Goal: Task Accomplishment & Management: Complete application form

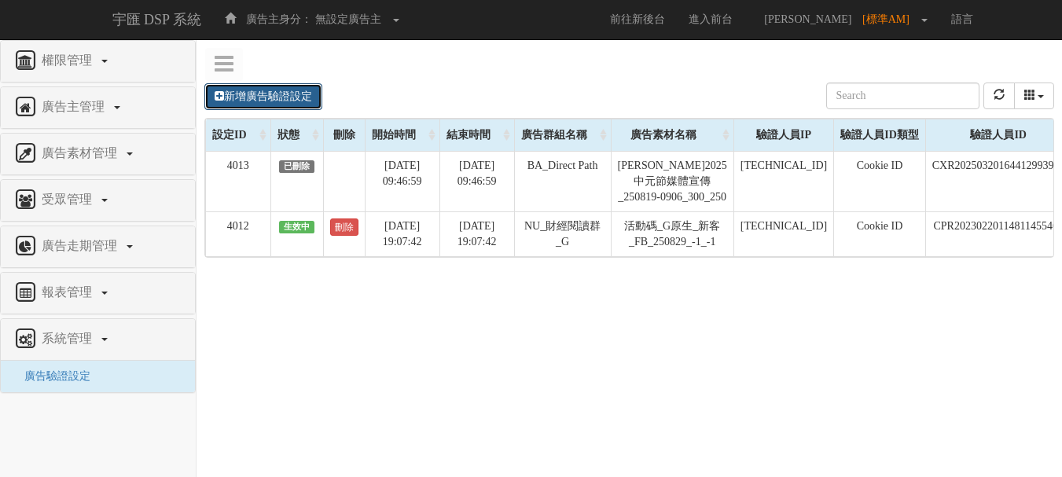
click at [256, 90] on link "新增廣告驗證設定" at bounding box center [263, 96] width 118 height 27
click at [300, 102] on link "新增廣告驗證設定" at bounding box center [263, 96] width 118 height 27
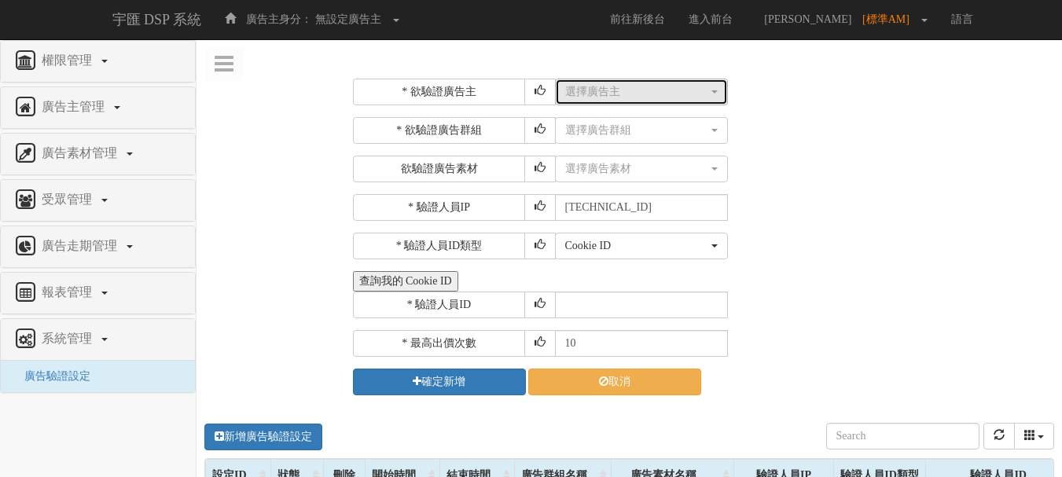
click at [608, 89] on div "選擇廣告主" at bounding box center [636, 92] width 143 height 16
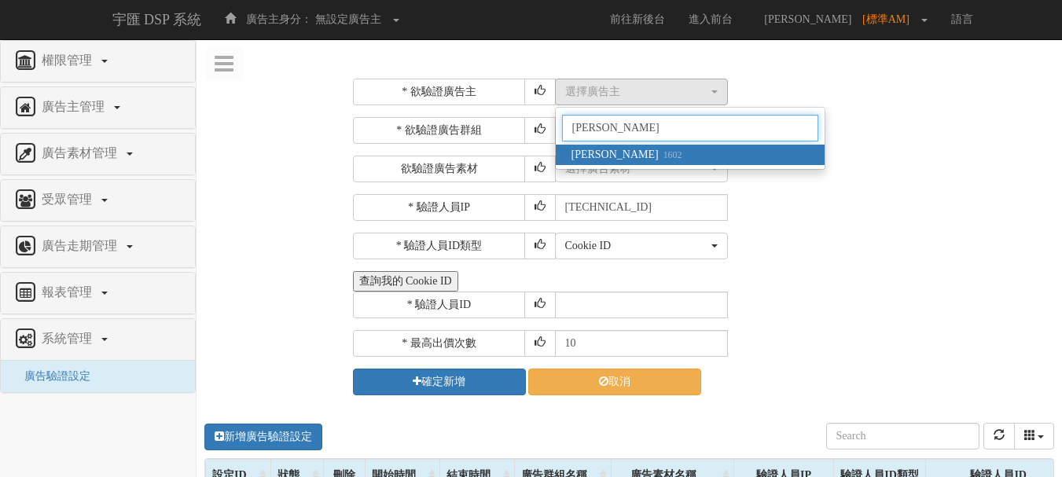
type input "[PERSON_NAME]"
click at [664, 155] on link "麥香 1602" at bounding box center [690, 155] width 269 height 20
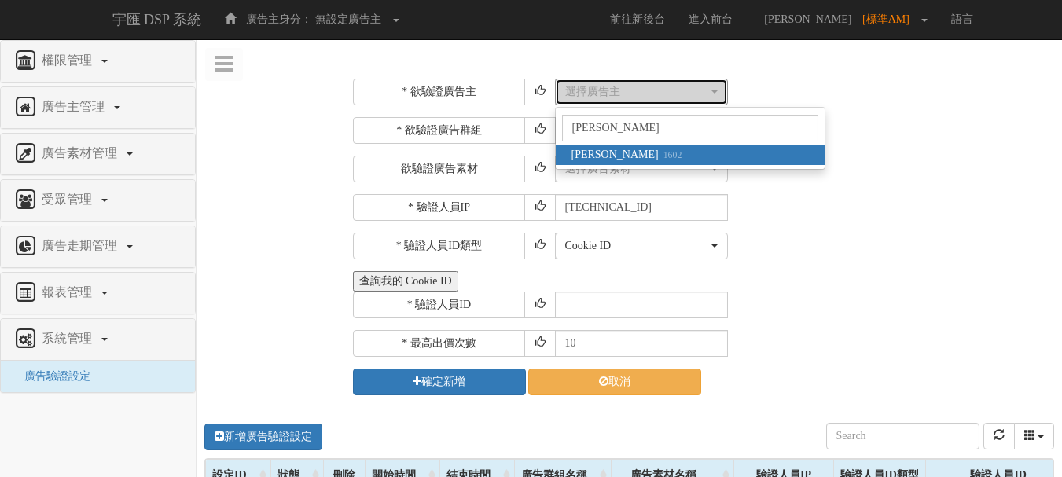
select select "1602"
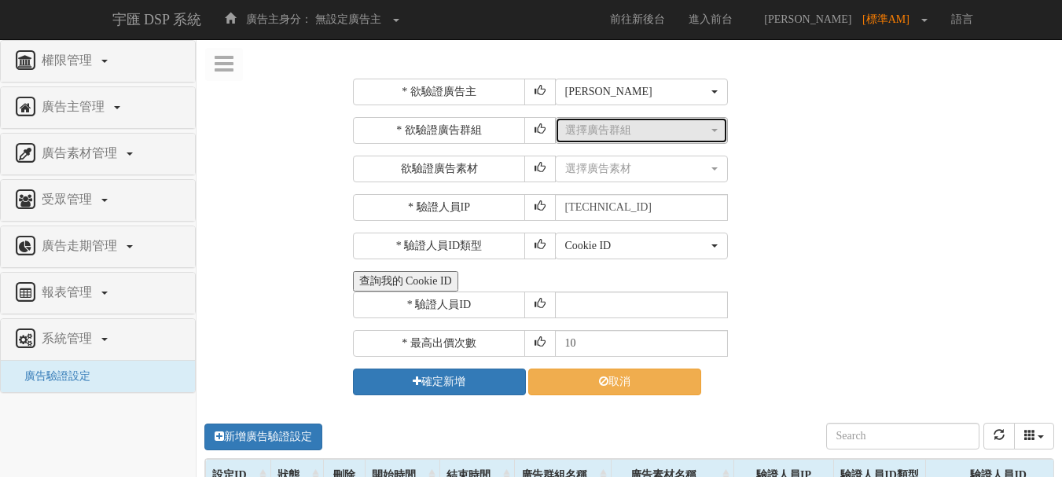
click at [626, 123] on div "選擇廣告群組" at bounding box center [636, 131] width 143 height 16
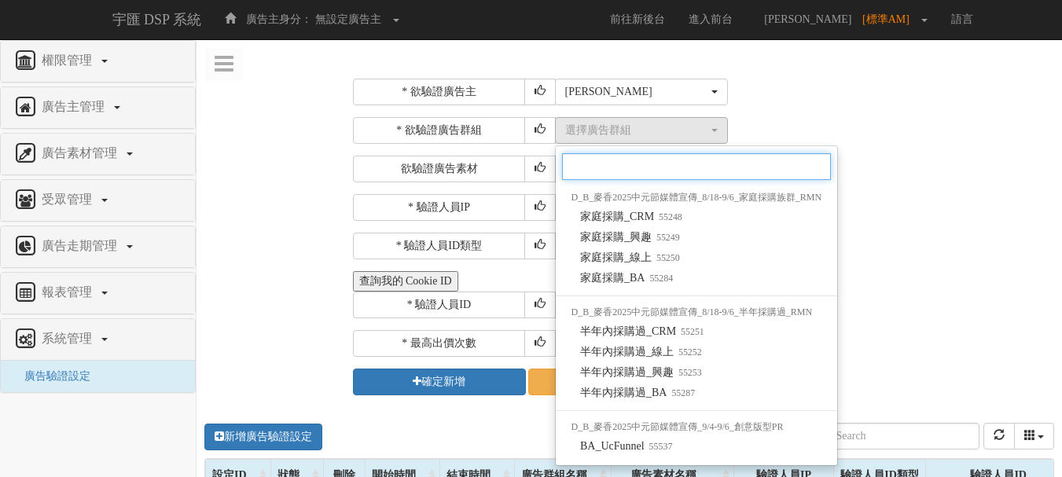
scroll to position [444, 0]
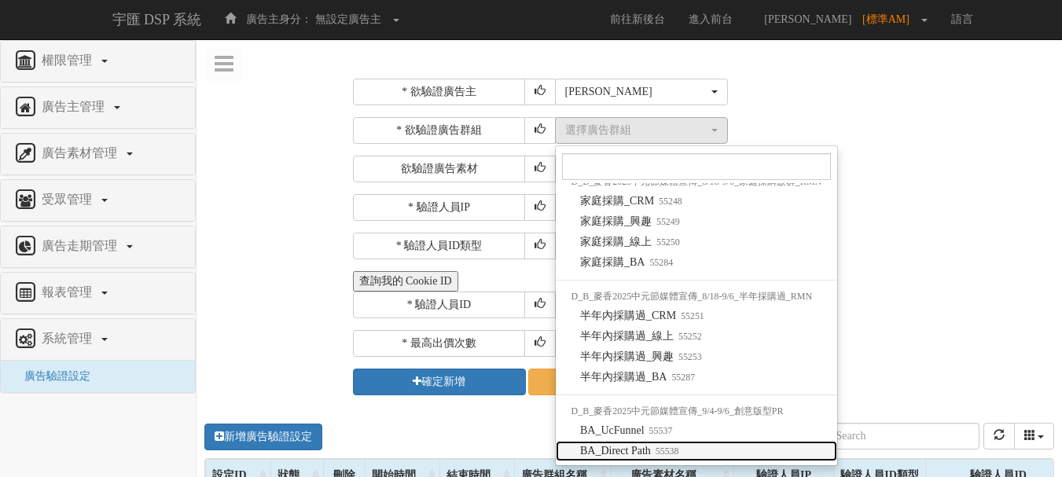
click at [665, 455] on small "55538" at bounding box center [665, 451] width 28 height 11
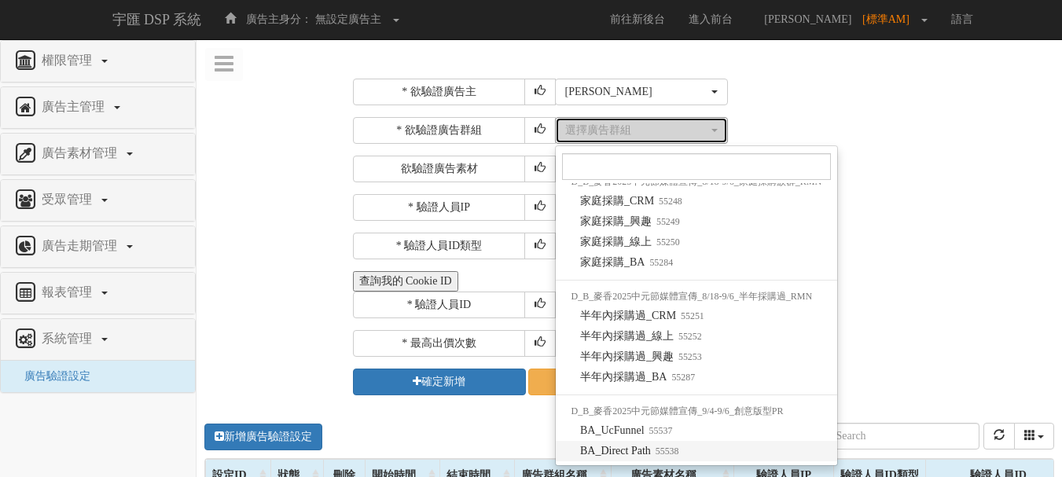
select select "55538"
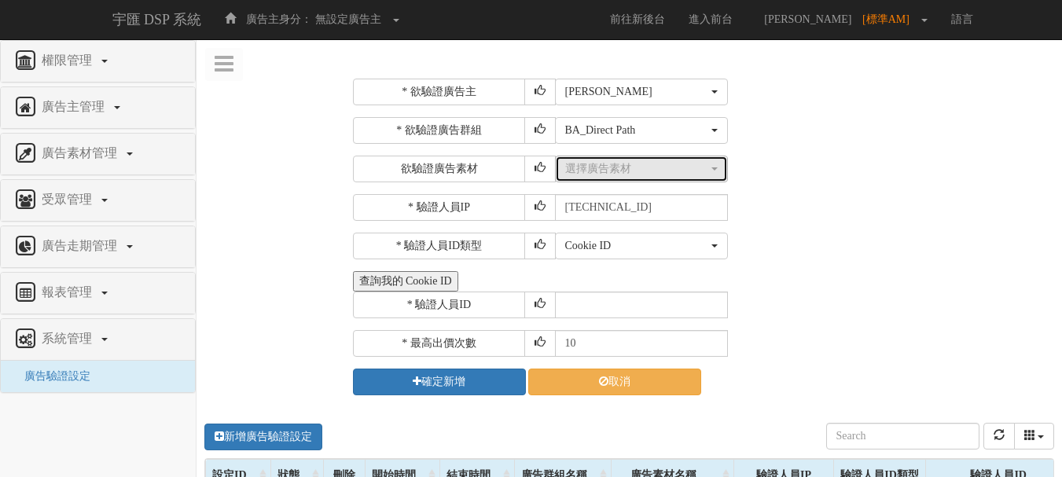
click at [641, 170] on div "選擇廣告素材" at bounding box center [636, 169] width 143 height 16
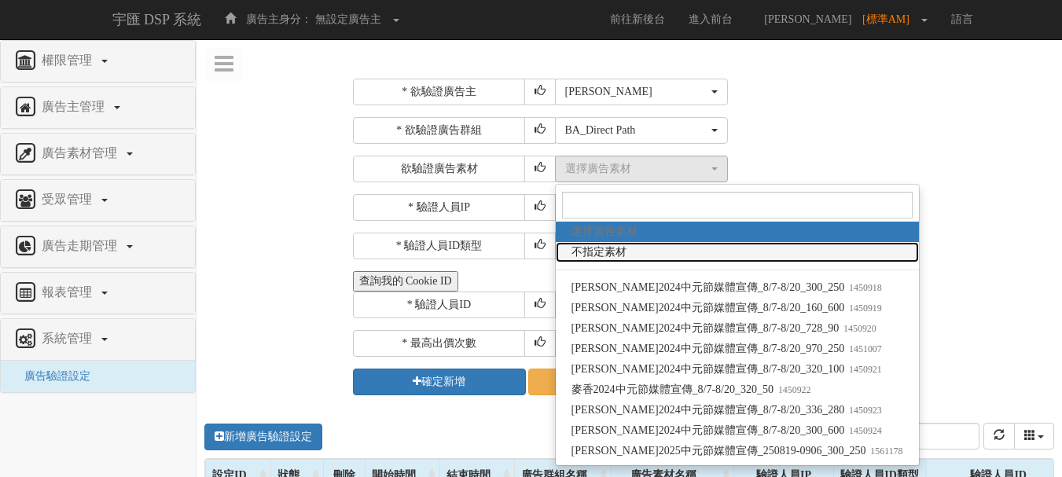
click at [631, 254] on link "不指定素材" at bounding box center [737, 252] width 363 height 20
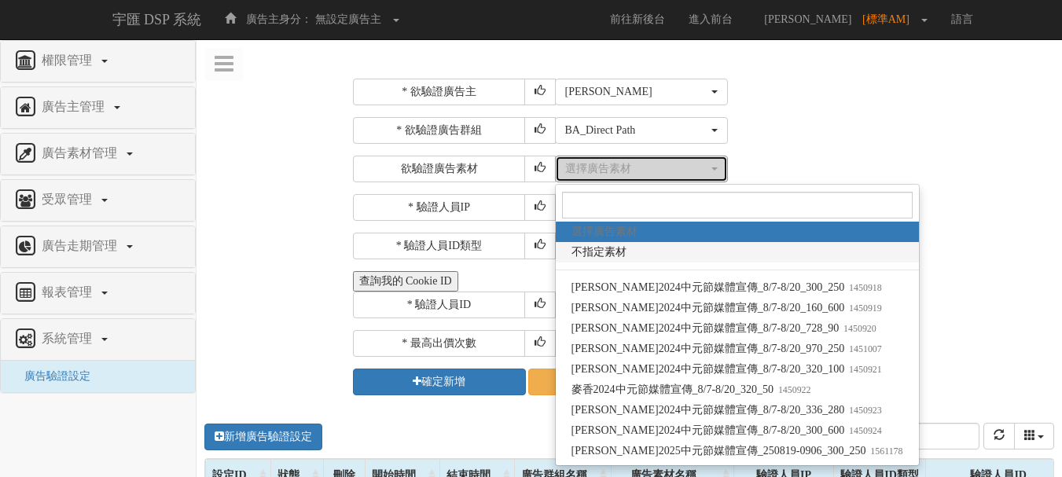
select select "-1"
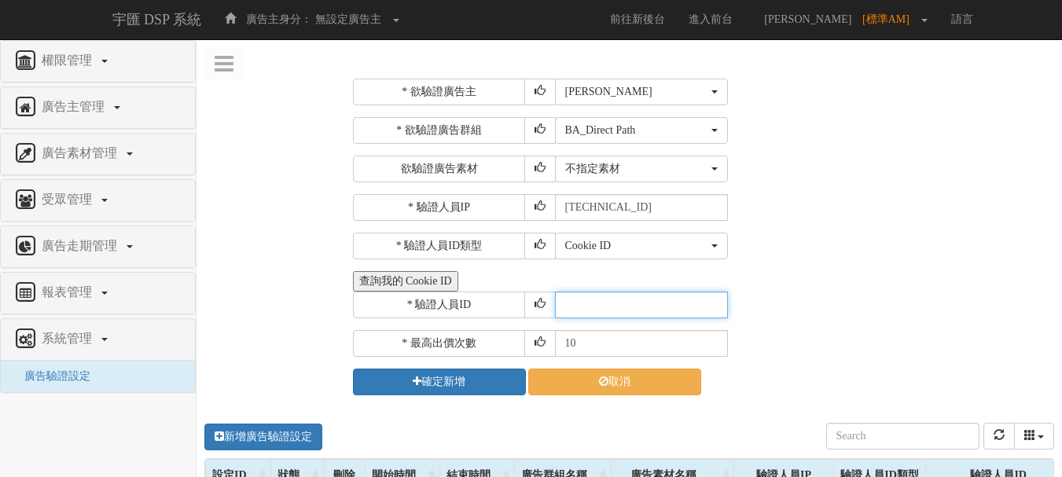
click at [617, 298] on input "text" at bounding box center [641, 305] width 173 height 27
type input "CER20250507102708866295"
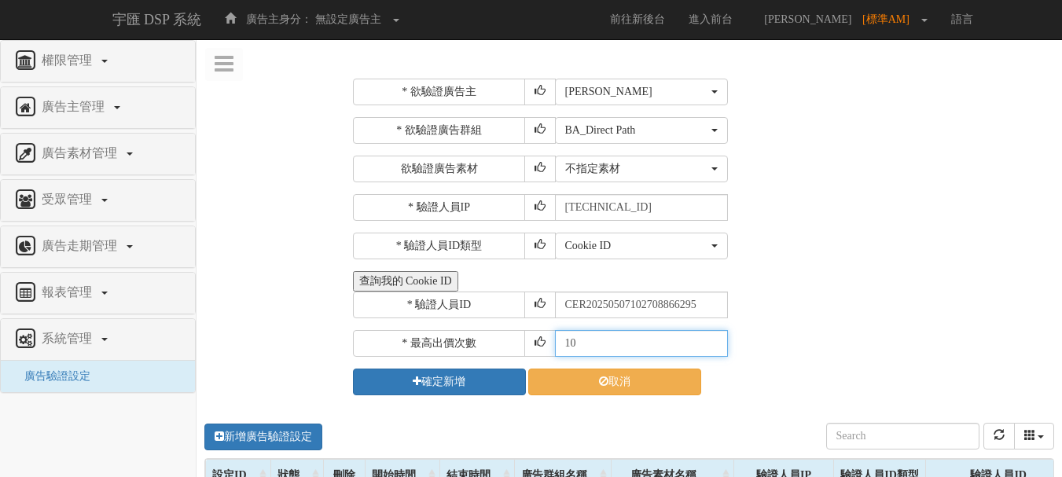
drag, startPoint x: 594, startPoint y: 340, endPoint x: 493, endPoint y: 323, distance: 102.1
click at [493, 324] on div "* 欲驗證廣告主 選擇廣告主 特力+ 科技紫薇網 Momo 東森EHS Uniqlo EFShop 樂天 屈臣氏Watsons sinyi 信義房屋 S2_B…" at bounding box center [702, 237] width 698 height 317
type input "30"
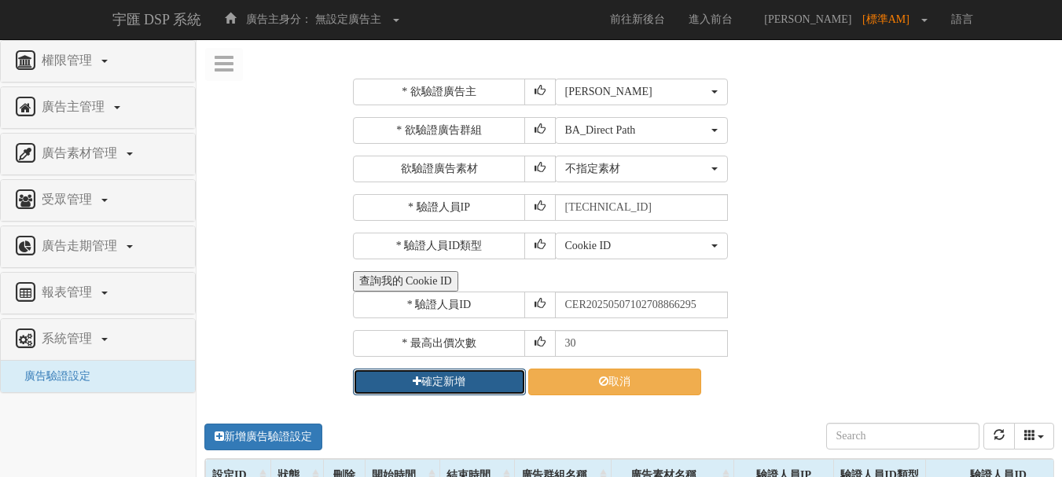
click at [470, 379] on button "確定新增" at bounding box center [439, 382] width 173 height 27
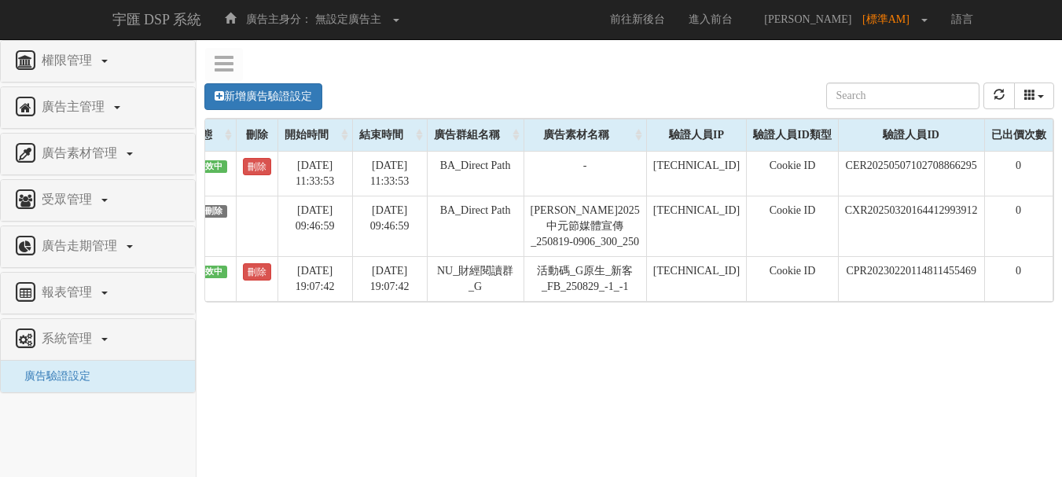
scroll to position [0, 156]
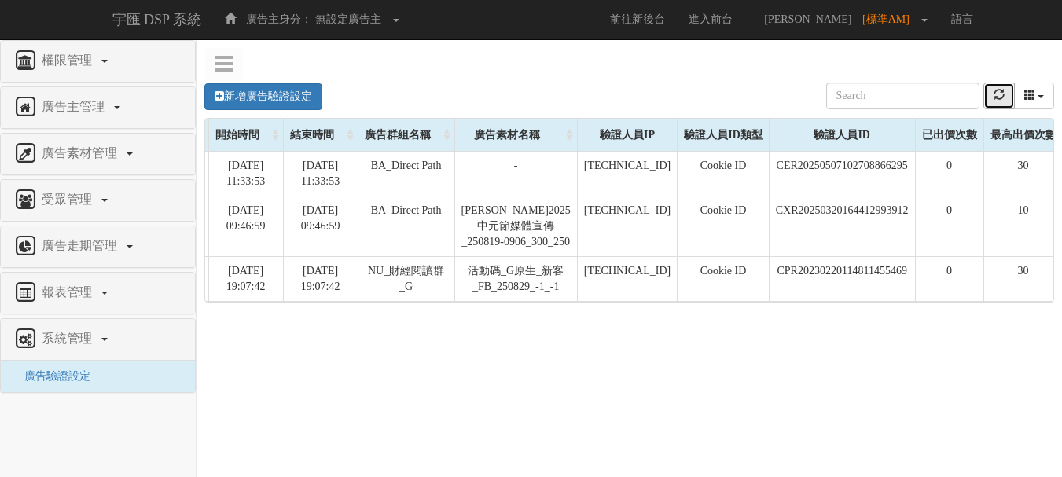
click at [992, 87] on button "refresh" at bounding box center [999, 96] width 31 height 27
click at [997, 95] on icon "refresh" at bounding box center [999, 94] width 11 height 11
click at [999, 95] on icon "refresh" at bounding box center [999, 94] width 11 height 11
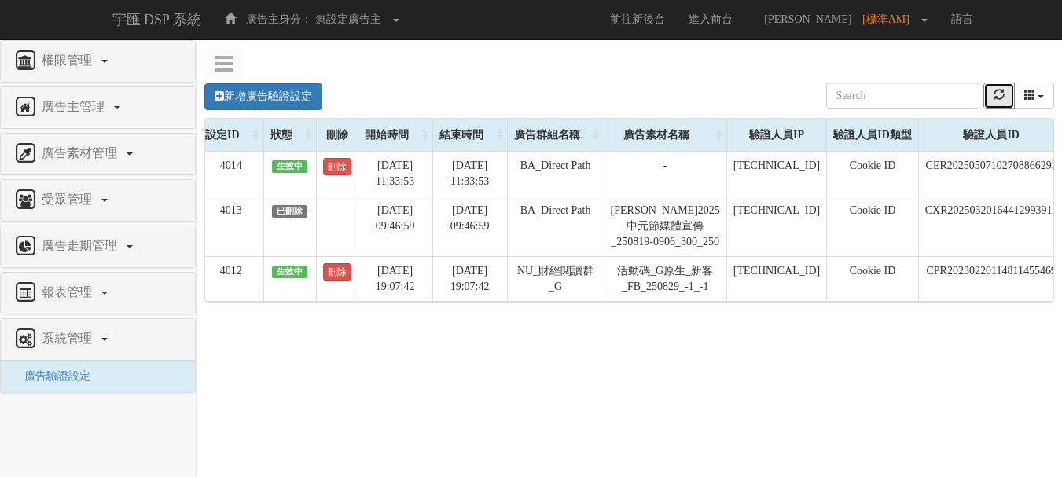
scroll to position [0, 0]
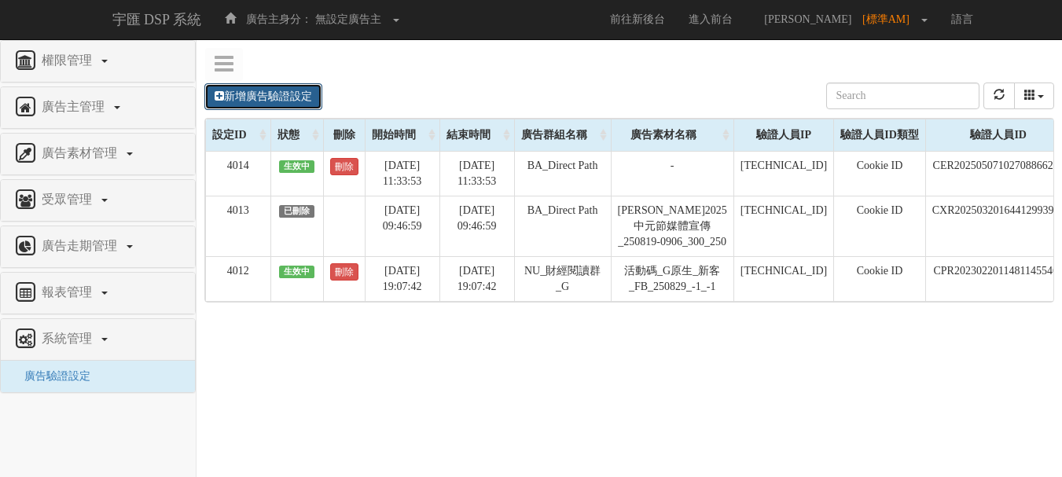
click at [307, 93] on link "新增廣告驗證設定" at bounding box center [263, 96] width 118 height 27
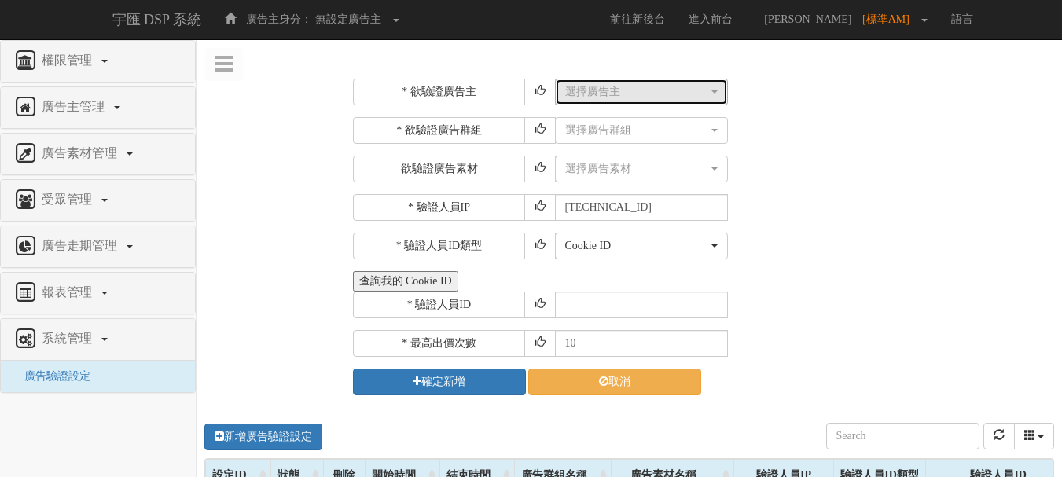
click at [615, 93] on div "選擇廣告主" at bounding box center [636, 92] width 143 height 16
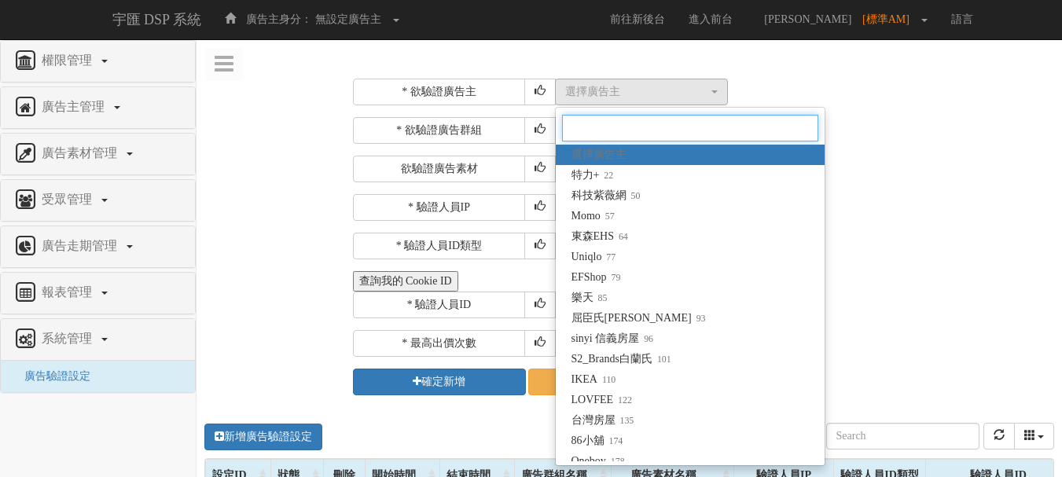
type input "a"
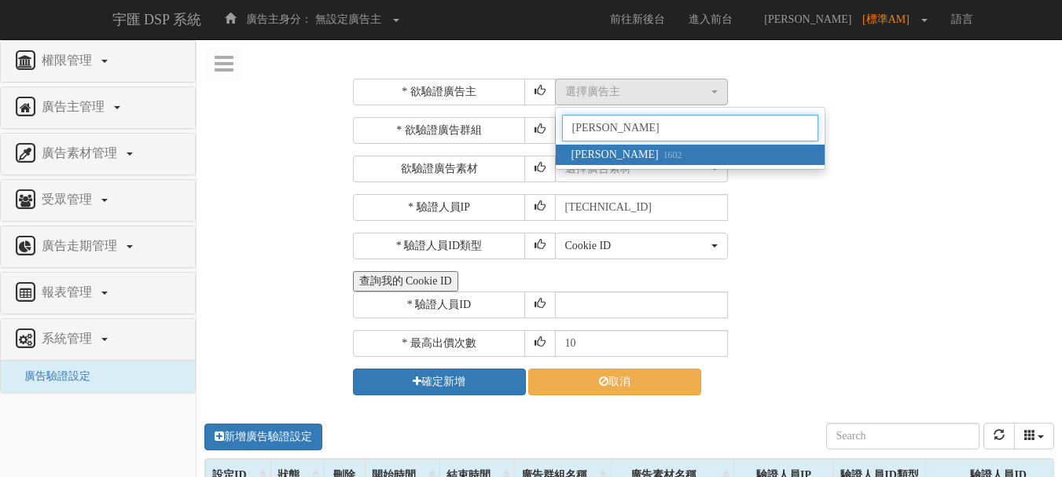
type input "[PERSON_NAME]"
click at [626, 148] on link "麥香 1602" at bounding box center [690, 155] width 269 height 20
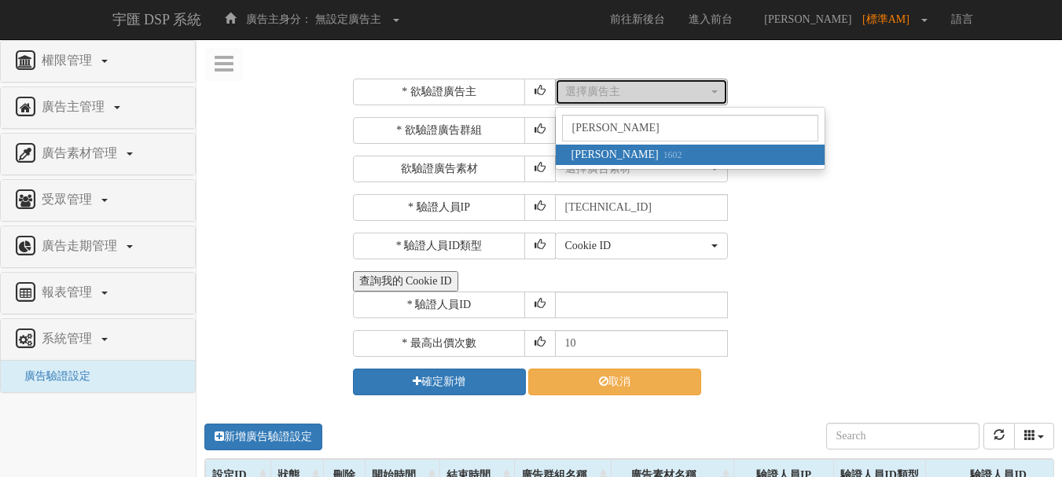
select select "1602"
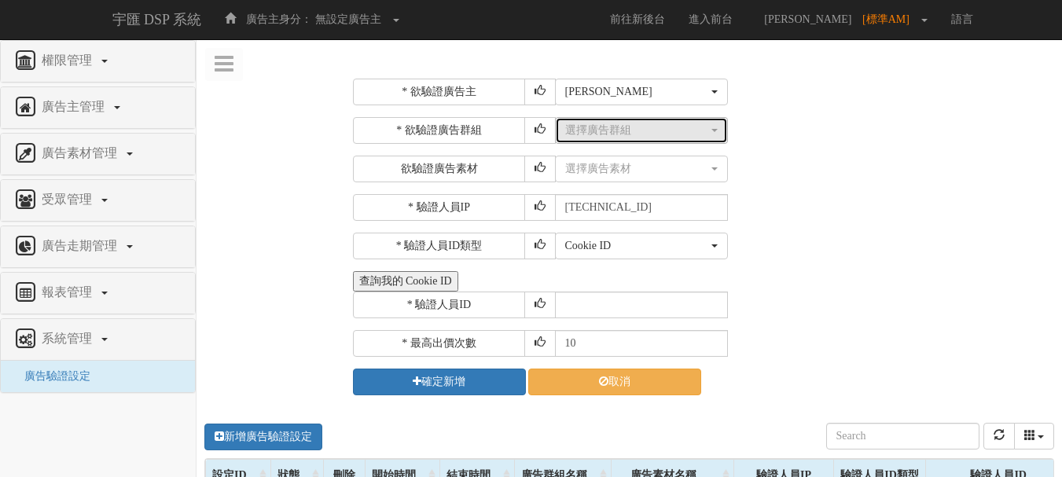
click at [640, 129] on div "選擇廣告群組" at bounding box center [636, 131] width 143 height 16
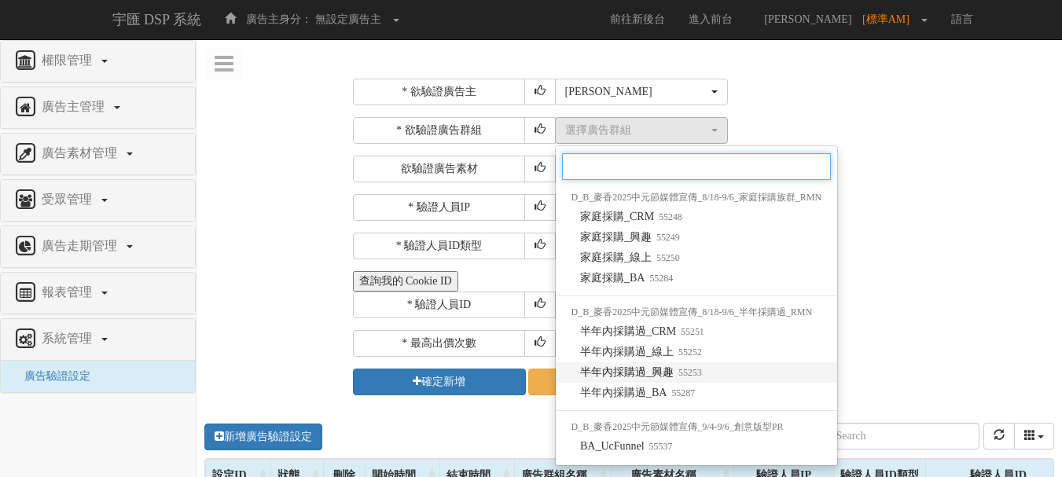
scroll to position [444, 0]
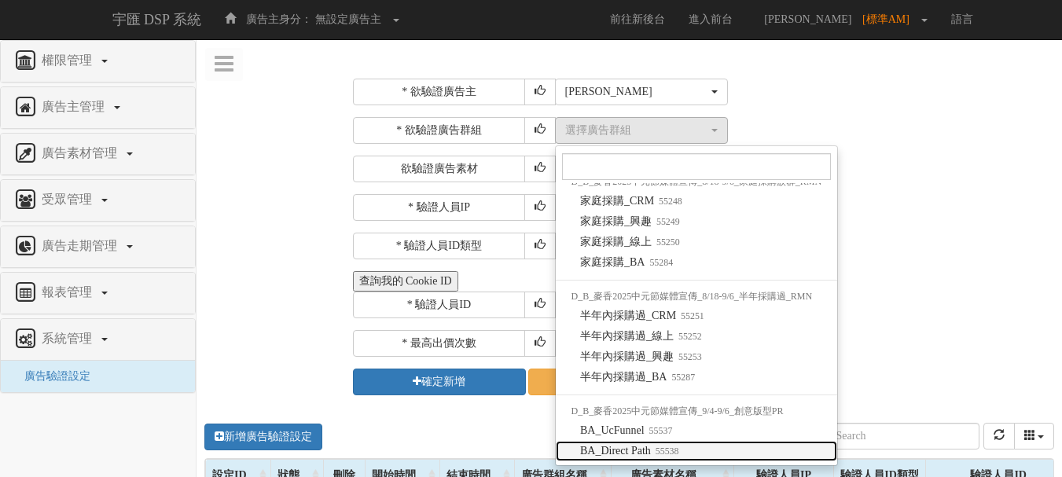
click at [642, 455] on span "BA_Direct Path 55538" at bounding box center [629, 451] width 99 height 16
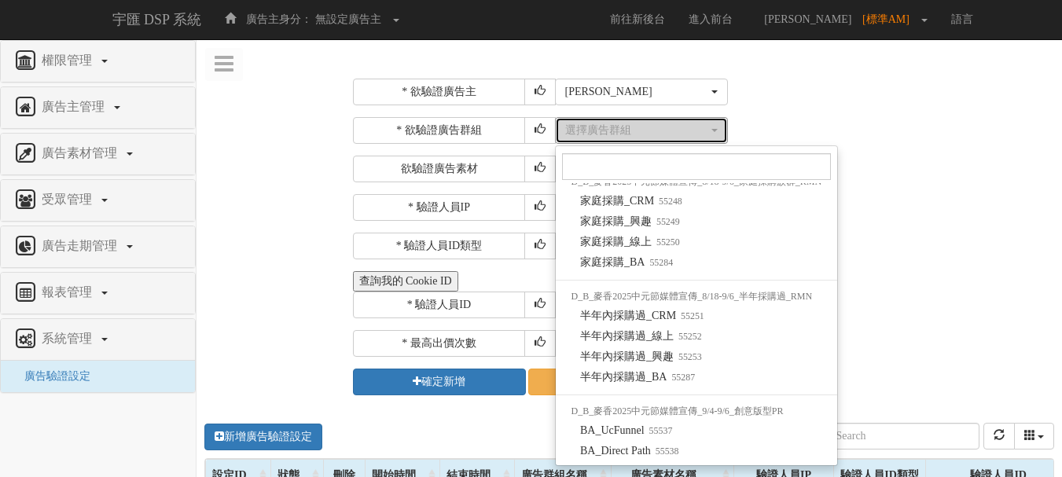
select select "55538"
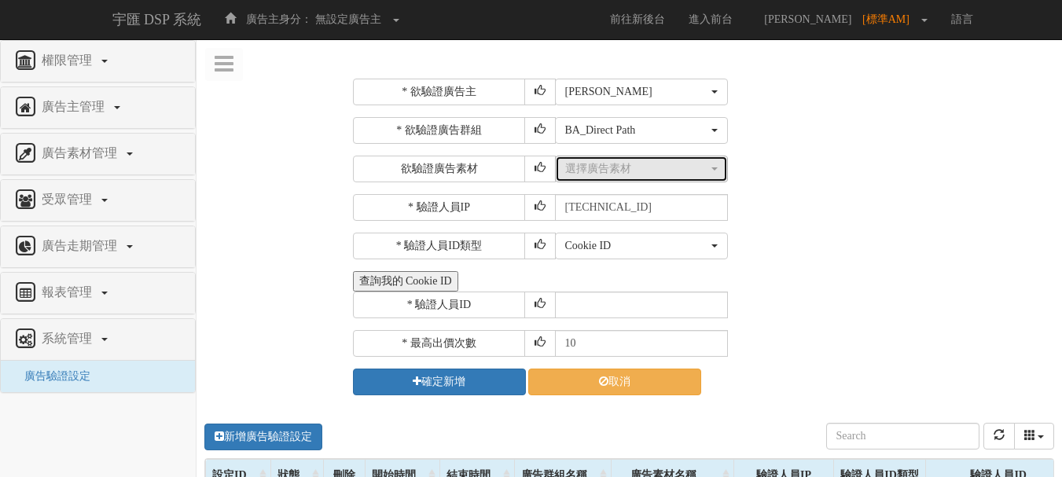
click at [638, 170] on div "選擇廣告素材" at bounding box center [636, 169] width 143 height 16
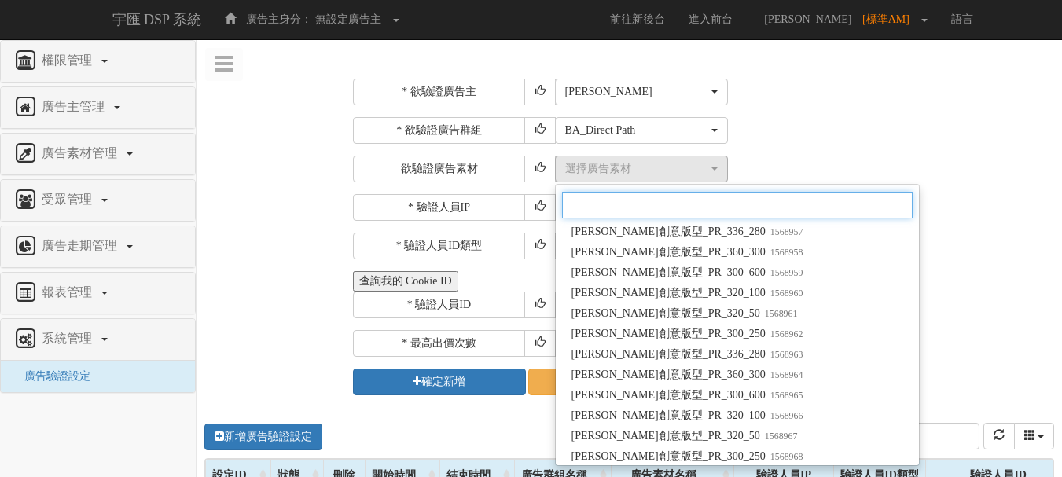
scroll to position [440, 0]
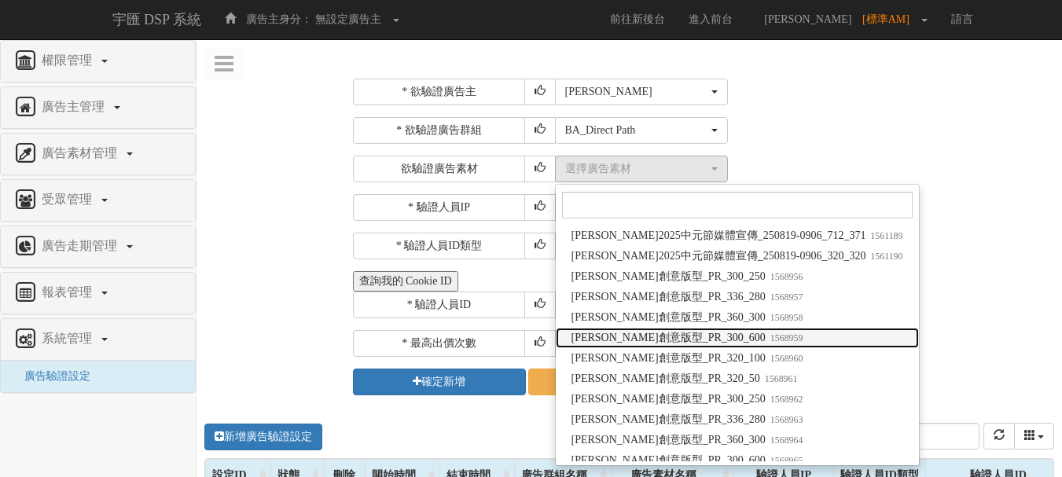
click at [691, 343] on span "麥香創意版型_PR_300_600 1568959" at bounding box center [688, 338] width 232 height 16
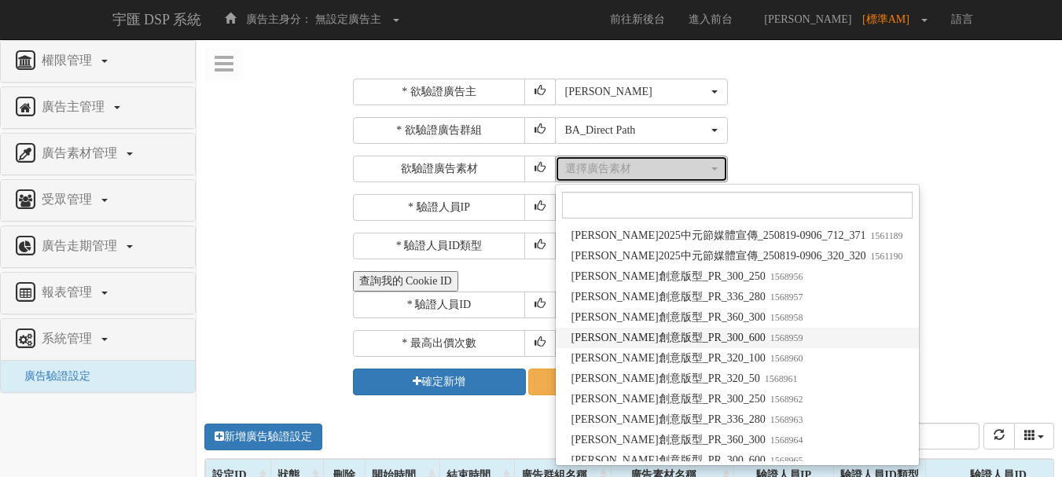
select select "1568959"
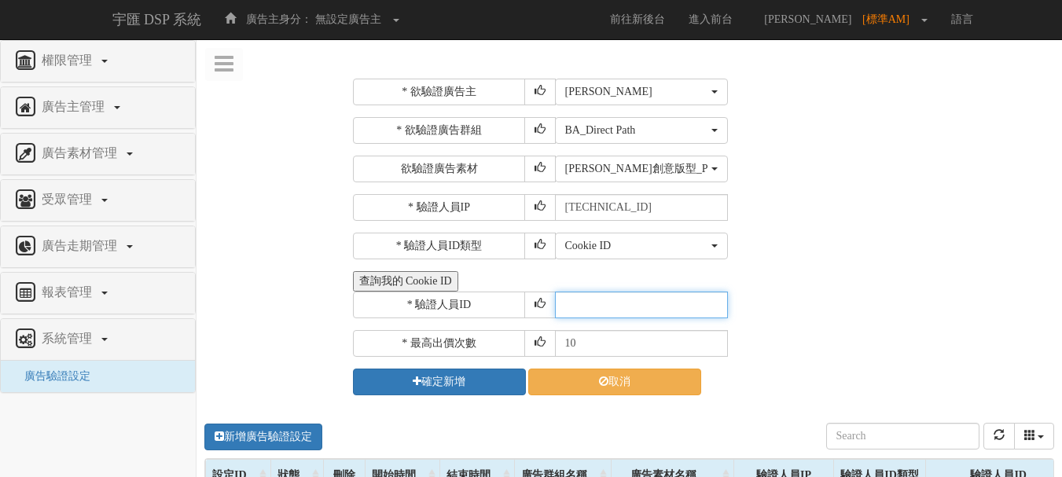
click at [580, 315] on input "text" at bounding box center [641, 305] width 173 height 27
type input "CER20250507102708866295"
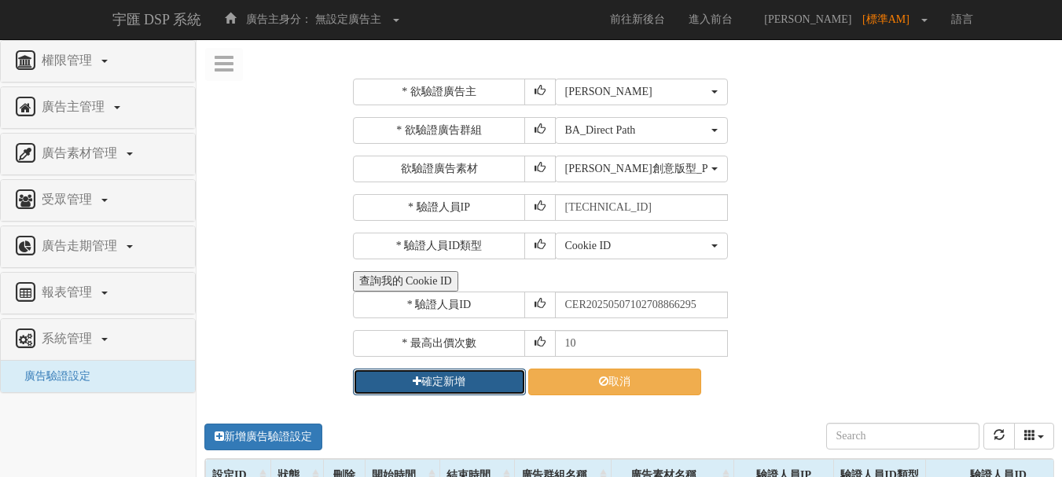
click at [452, 382] on button "確定新增" at bounding box center [439, 382] width 173 height 27
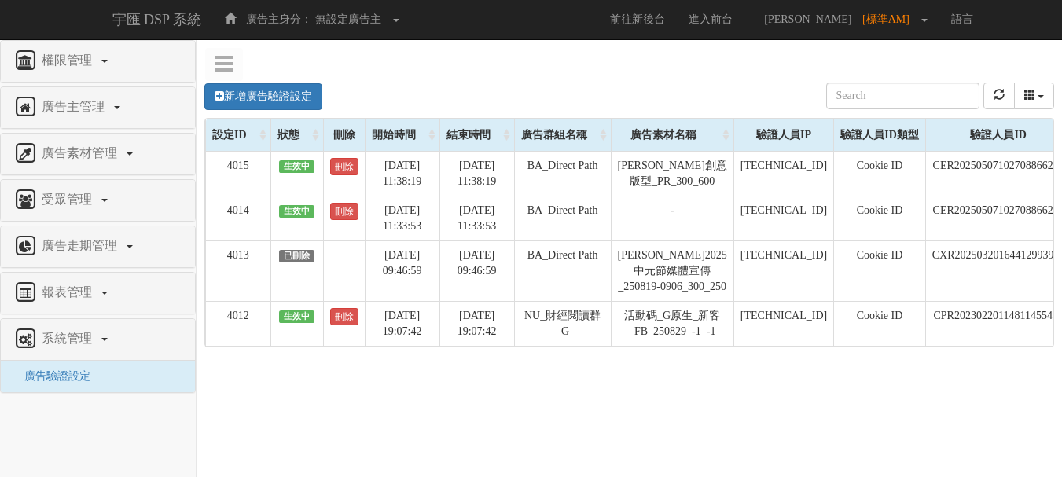
scroll to position [0, 156]
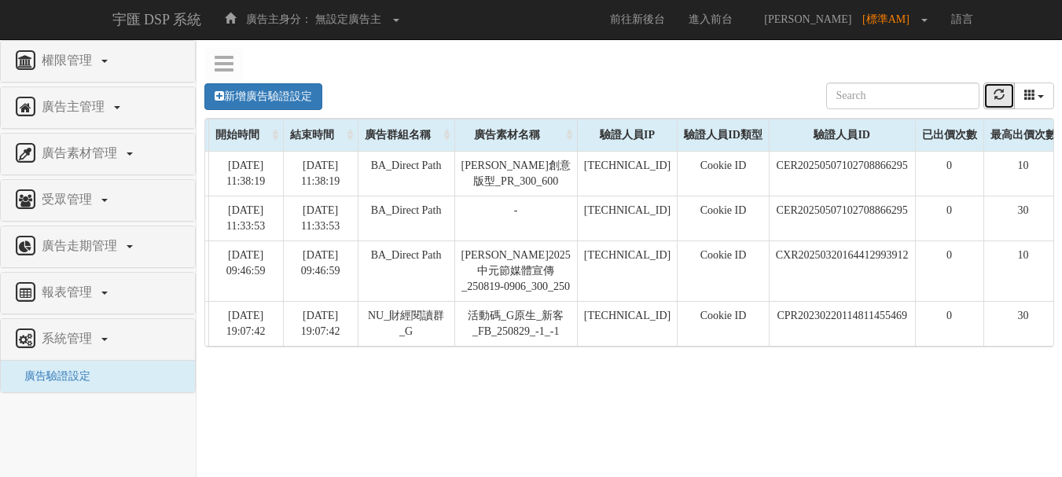
click at [992, 94] on button "refresh" at bounding box center [999, 96] width 31 height 27
click at [994, 94] on icon "refresh" at bounding box center [999, 94] width 11 height 11
click at [1007, 94] on button "refresh" at bounding box center [999, 96] width 31 height 27
click at [996, 96] on icon "refresh" at bounding box center [999, 94] width 11 height 11
click at [995, 98] on icon "refresh" at bounding box center [999, 94] width 11 height 11
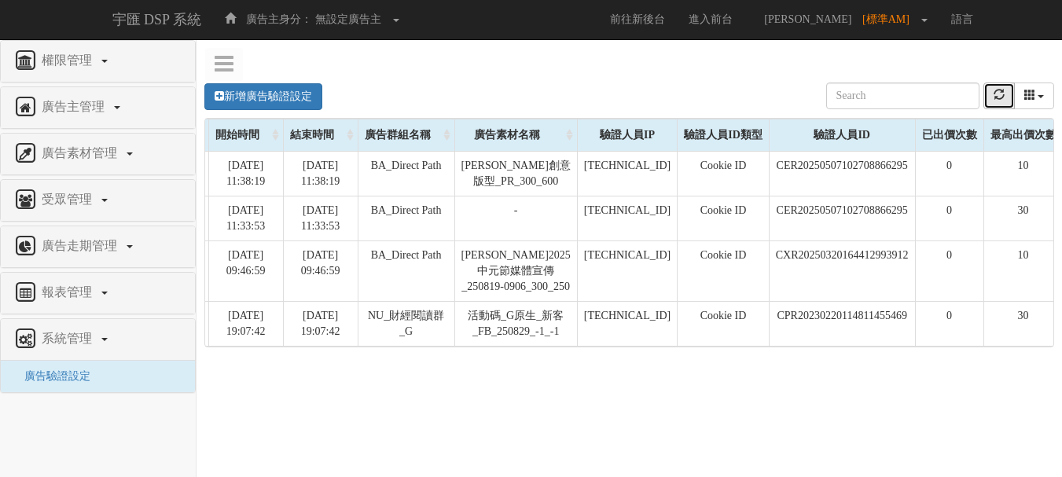
click at [997, 100] on icon "refresh" at bounding box center [999, 94] width 11 height 11
